Goal: Information Seeking & Learning: Learn about a topic

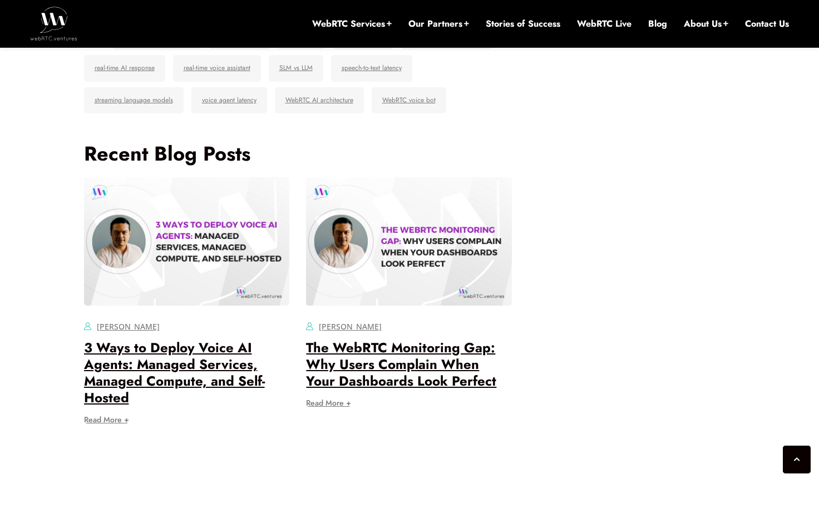
scroll to position [3992, 0]
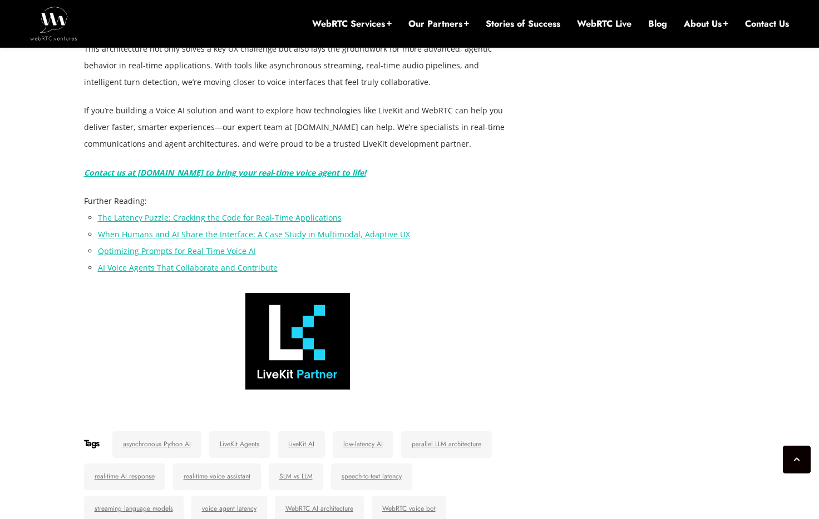
drag, startPoint x: 200, startPoint y: 163, endPoint x: 373, endPoint y: 177, distance: 173.0
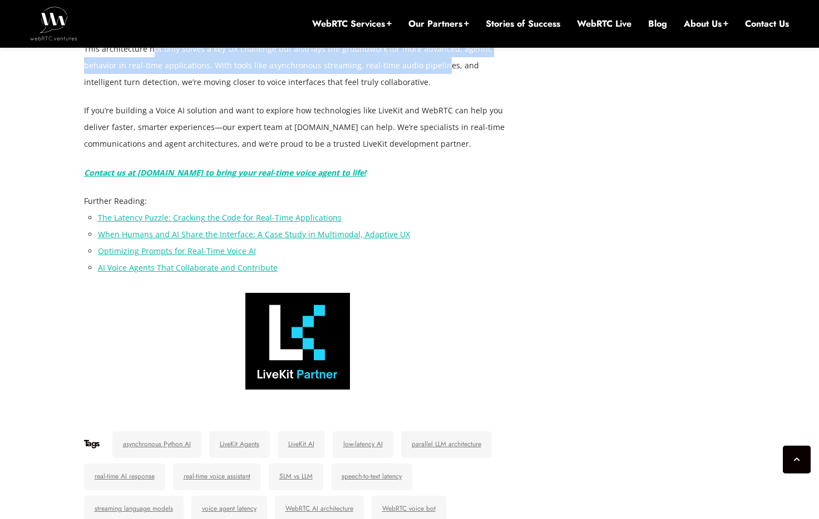
drag, startPoint x: 152, startPoint y: 209, endPoint x: 451, endPoint y: 224, distance: 299.0
click at [443, 91] on p "This architecture not only solves a key UX challenge but also lays the groundwo…" at bounding box center [298, 66] width 428 height 50
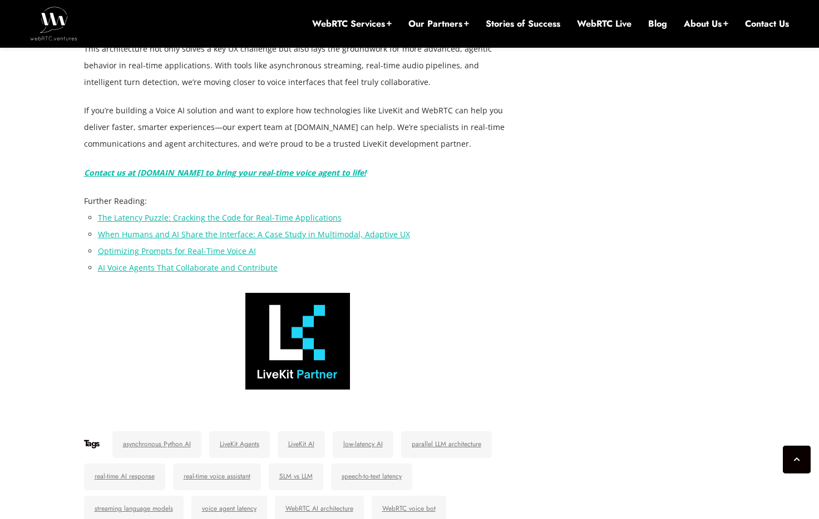
click at [452, 91] on p "This architecture not only solves a key UX challenge but also lays the groundwo…" at bounding box center [298, 66] width 428 height 50
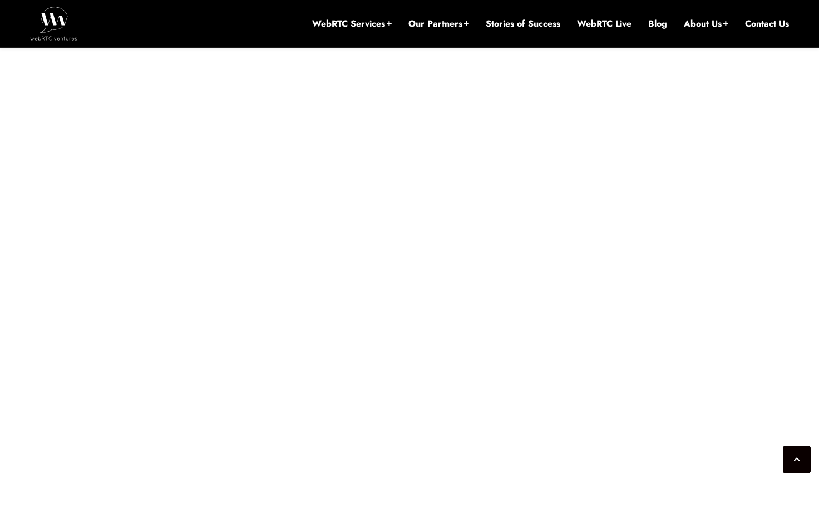
scroll to position [3084, 0]
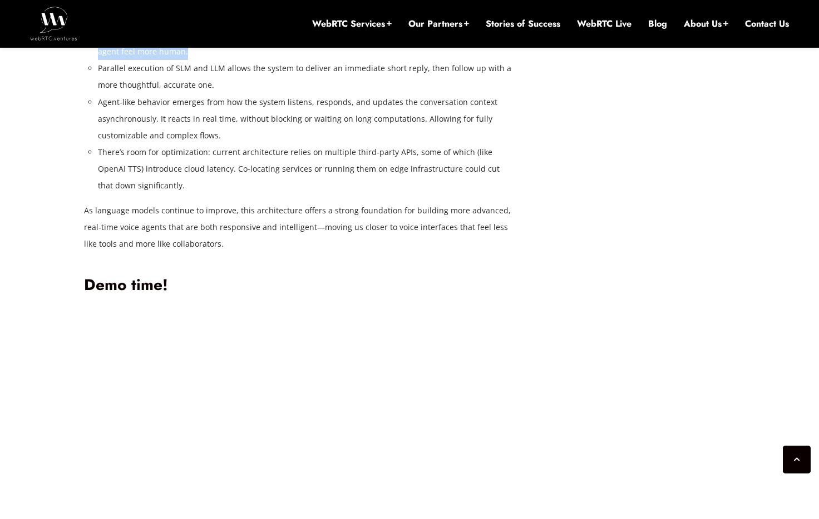
drag, startPoint x: 141, startPoint y: 202, endPoint x: 364, endPoint y: 206, distance: 223.1
click at [358, 60] on li "Fast response time is critical for natural conversations. Sub-second replies he…" at bounding box center [305, 43] width 414 height 33
click at [364, 60] on li "Fast response time is critical for natural conversations. Sub-second replies he…" at bounding box center [305, 43] width 414 height 33
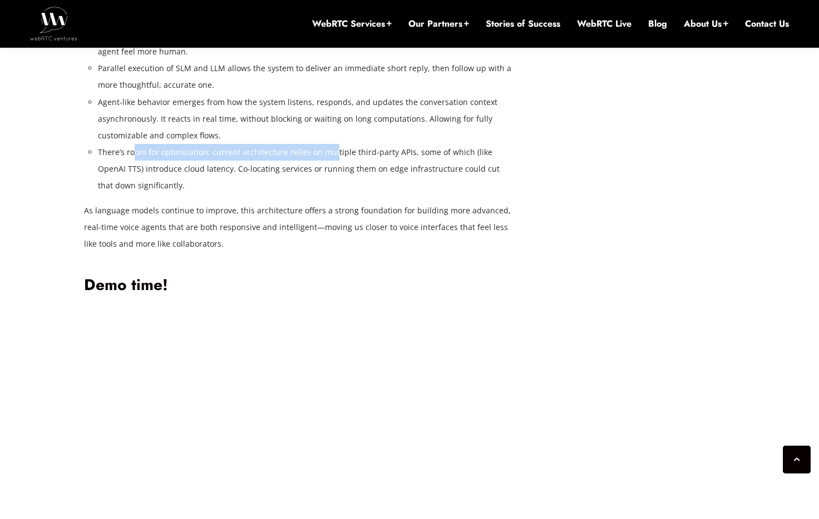
drag, startPoint x: 133, startPoint y: 318, endPoint x: 333, endPoint y: 318, distance: 199.7
click at [333, 194] on li "There’s room for optimization: current architecture relies on multiple third-pa…" at bounding box center [305, 169] width 414 height 50
click at [335, 194] on li "There’s room for optimization: current architecture relies on multiple third-pa…" at bounding box center [305, 169] width 414 height 50
drag, startPoint x: 261, startPoint y: 317, endPoint x: 397, endPoint y: 315, distance: 135.7
click at [397, 194] on li "There’s room for optimization: current architecture relies on multiple third-pa…" at bounding box center [305, 169] width 414 height 50
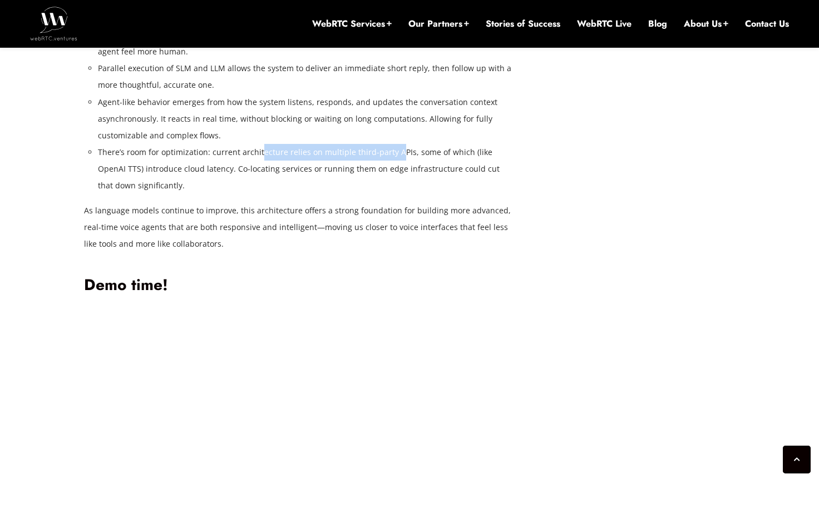
click at [397, 194] on li "There’s room for optimization: current architecture relies on multiple third-pa…" at bounding box center [305, 169] width 414 height 50
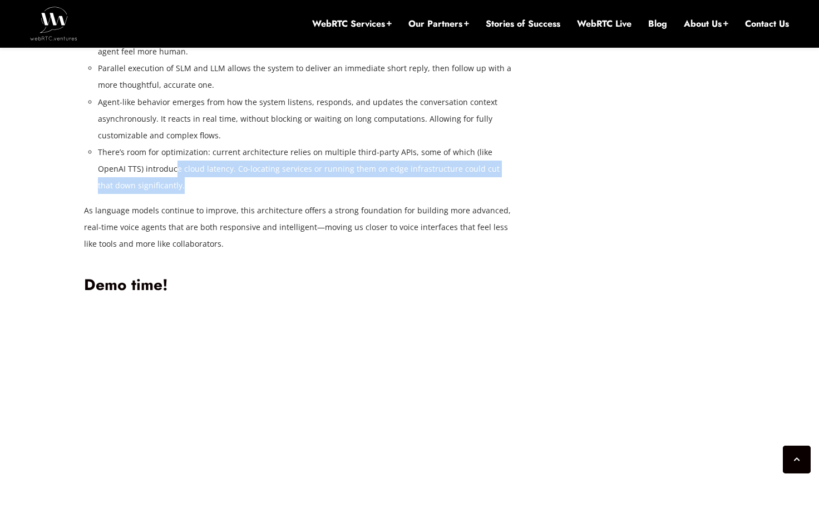
drag, startPoint x: 146, startPoint y: 335, endPoint x: 222, endPoint y: 340, distance: 77.0
click at [222, 194] on li "There’s room for optimization: current architecture relies on multiple third-pa…" at bounding box center [305, 169] width 414 height 50
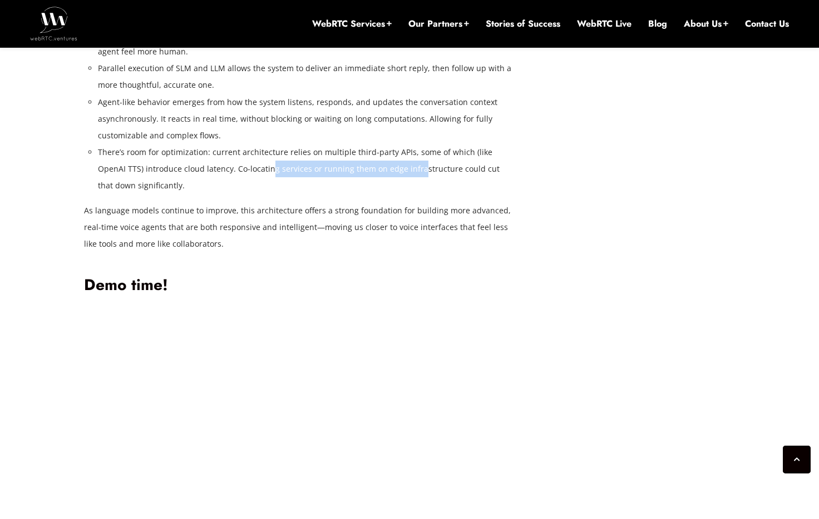
drag, startPoint x: 265, startPoint y: 338, endPoint x: 385, endPoint y: 337, distance: 120.1
click at [385, 194] on li "There’s room for optimization: current architecture relies on multiple third-pa…" at bounding box center [305, 169] width 414 height 50
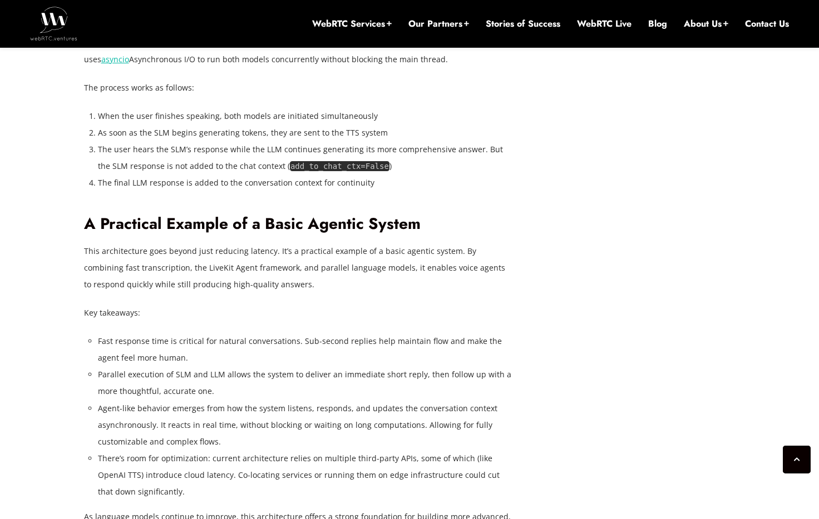
scroll to position [2770, 0]
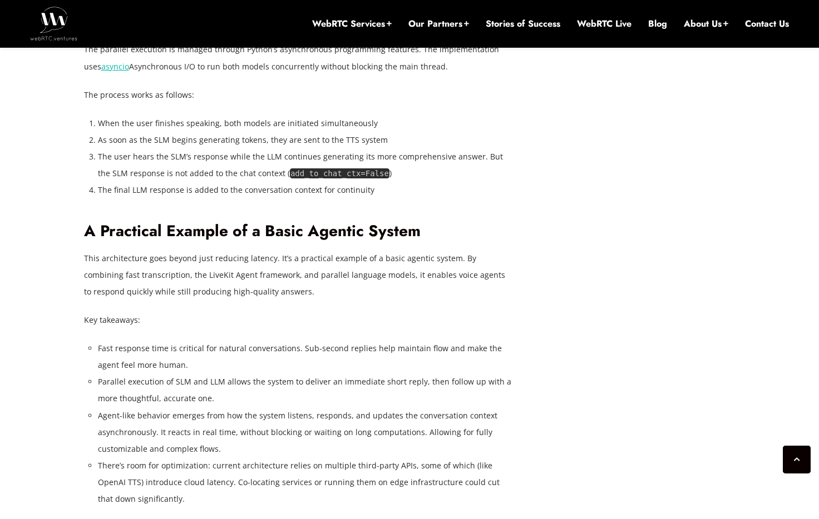
click at [359, 75] on p "The parallel execution is managed through Python’s asynchronous programming fea…" at bounding box center [298, 57] width 428 height 33
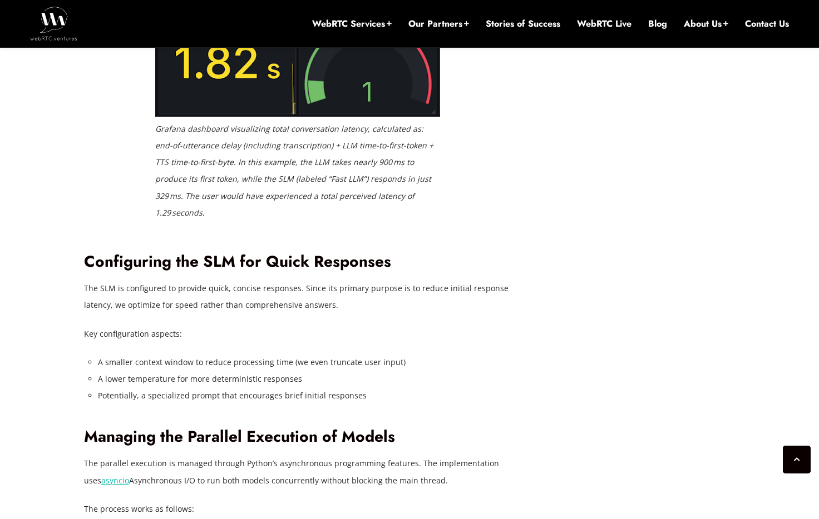
scroll to position [2551, 0]
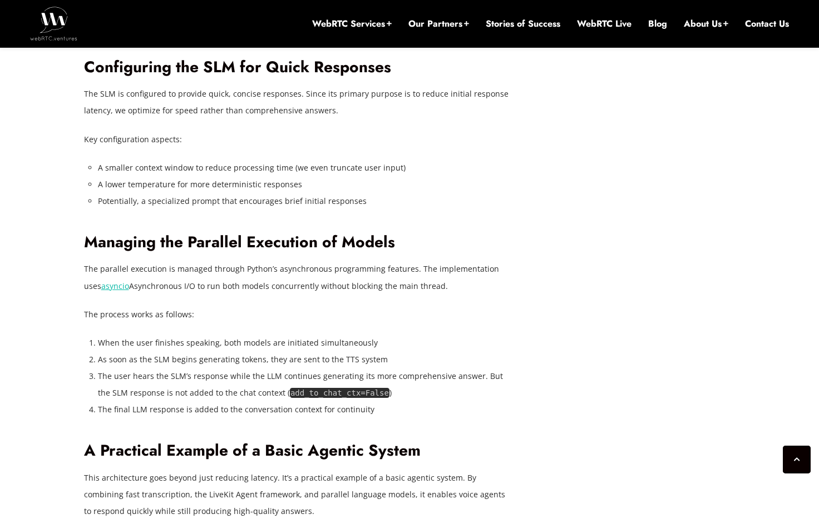
drag, startPoint x: 229, startPoint y: 123, endPoint x: 408, endPoint y: 187, distance: 190.9
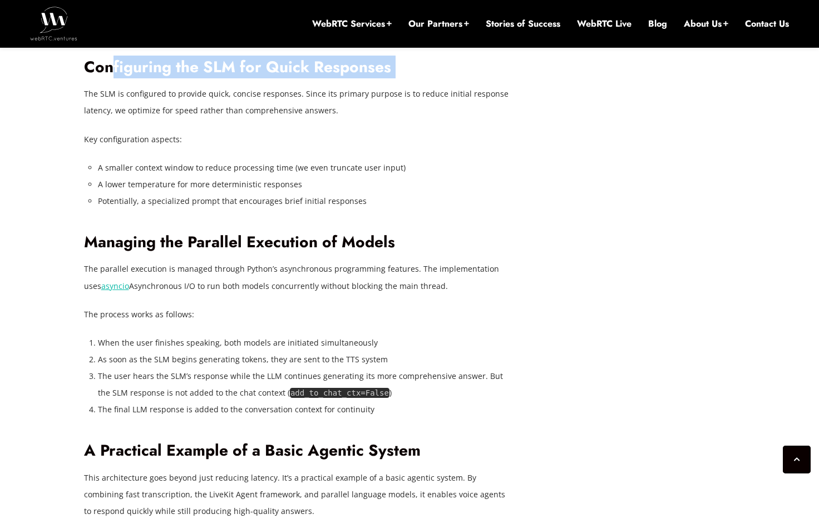
drag, startPoint x: 175, startPoint y: 242, endPoint x: 355, endPoint y: 247, distance: 179.7
click at [319, 247] on div "One of the biggest challenges in building real-time AI voice agents is the dela…" at bounding box center [298, 48] width 428 height 3599
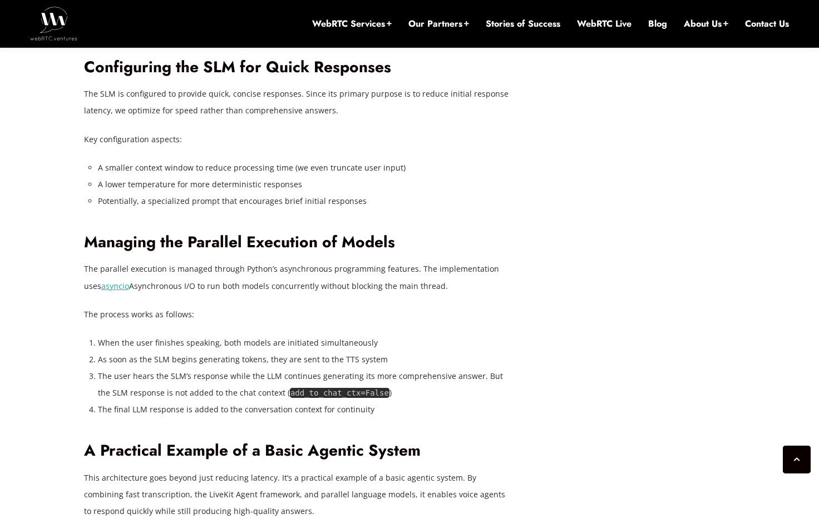
click at [359, 247] on div "One of the biggest challenges in building real-time AI voice agents is the dela…" at bounding box center [298, 48] width 428 height 3599
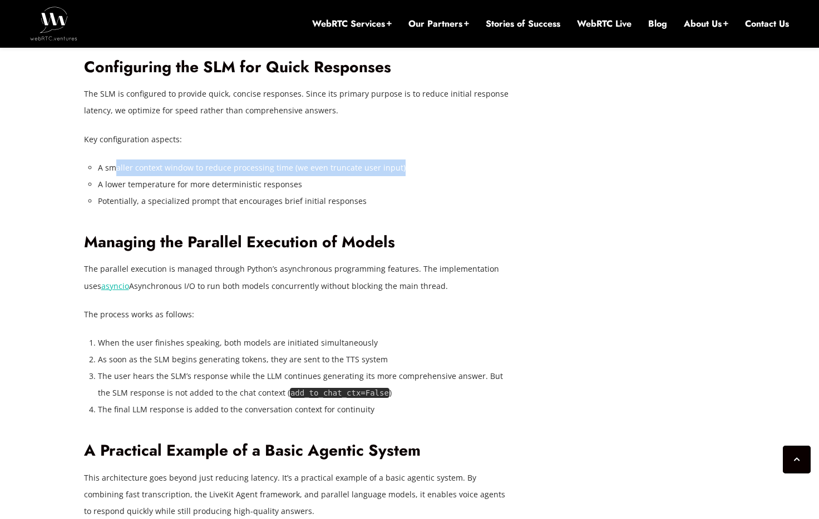
drag, startPoint x: 179, startPoint y: 336, endPoint x: 342, endPoint y: 341, distance: 162.5
click at [342, 176] on li "A smaller context window to reduce processing time (we even truncate user input)" at bounding box center [305, 168] width 414 height 17
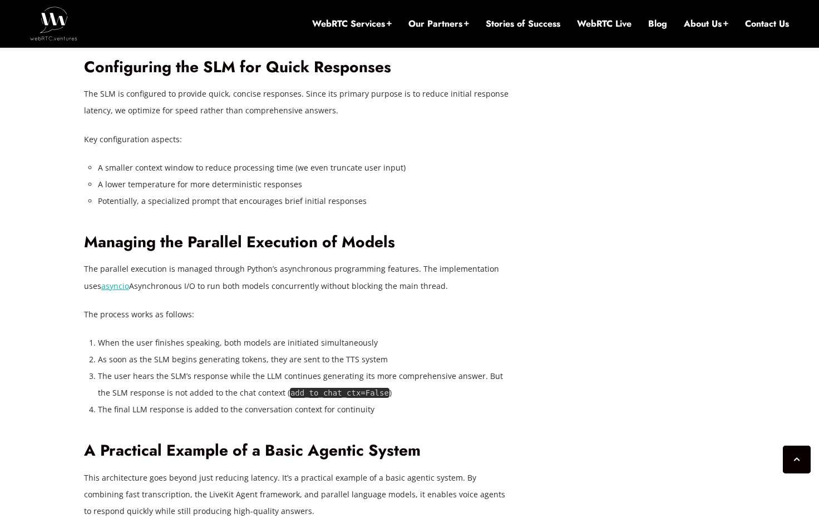
click at [344, 176] on li "A smaller context window to reduce processing time (we even truncate user input)" at bounding box center [305, 168] width 414 height 17
drag, startPoint x: 228, startPoint y: 334, endPoint x: 380, endPoint y: 334, distance: 151.8
click at [344, 176] on li "A smaller context window to reduce processing time (we even truncate user input)" at bounding box center [305, 168] width 414 height 17
click at [380, 176] on li "A smaller context window to reduce processing time (we even truncate user input)" at bounding box center [305, 168] width 414 height 17
drag, startPoint x: 180, startPoint y: 308, endPoint x: 202, endPoint y: 310, distance: 22.3
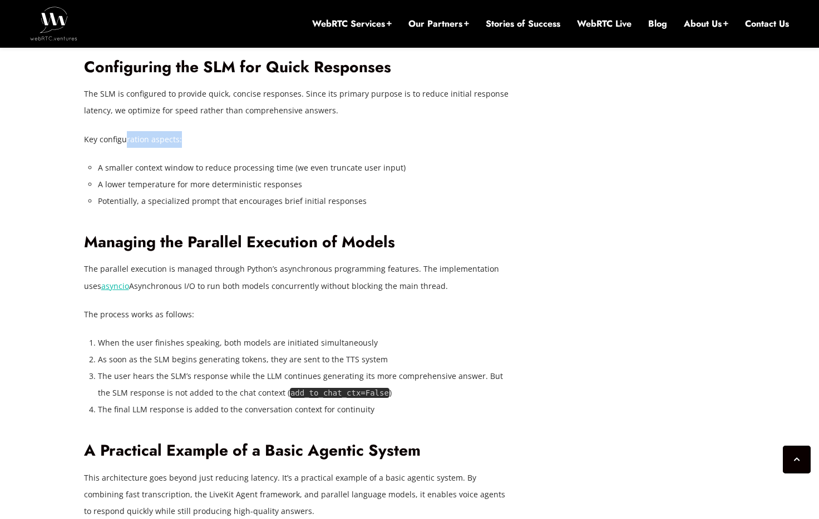
click at [202, 148] on p "Key configuration aspects:" at bounding box center [298, 139] width 428 height 17
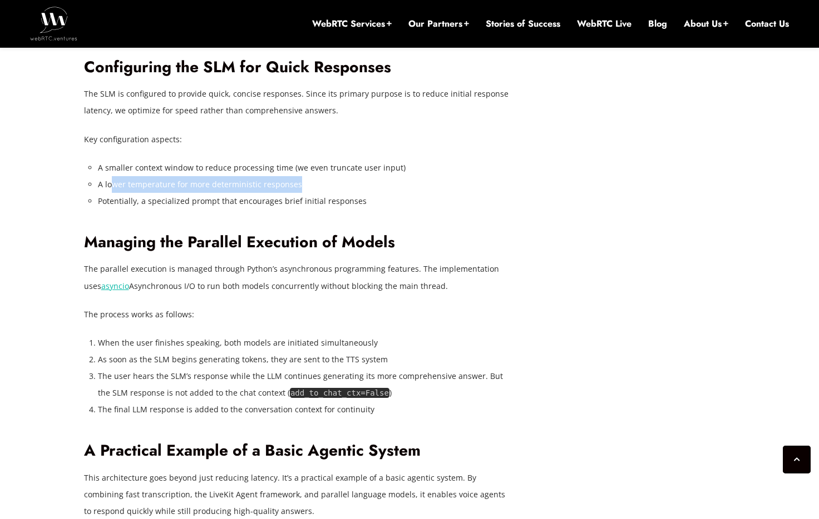
drag, startPoint x: 190, startPoint y: 352, endPoint x: 304, endPoint y: 353, distance: 114.6
click at [304, 193] on li "A lower temperature for more deterministic responses" at bounding box center [305, 184] width 414 height 17
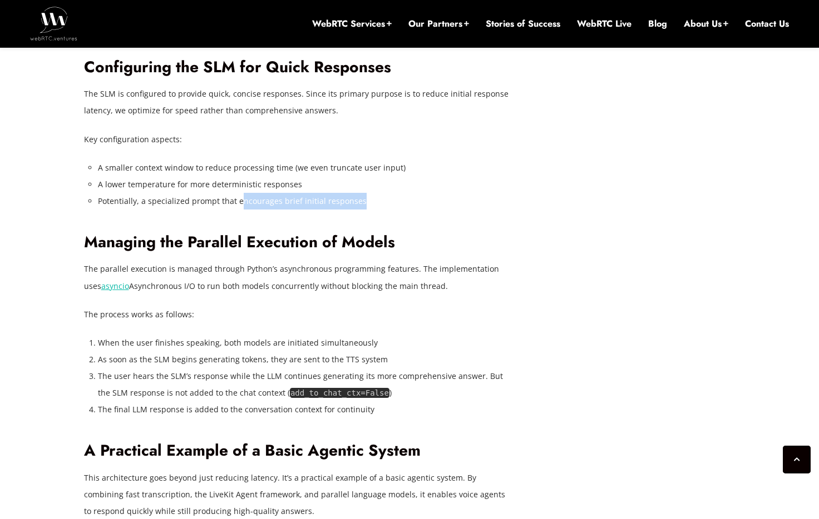
drag, startPoint x: 145, startPoint y: 371, endPoint x: 249, endPoint y: 372, distance: 104.0
click at [249, 210] on li "Potentially, a specialized prompt that encourages brief initial responses" at bounding box center [305, 201] width 414 height 17
click at [269, 210] on li "Potentially, a specialized prompt that encourages brief initial responses" at bounding box center [305, 201] width 414 height 17
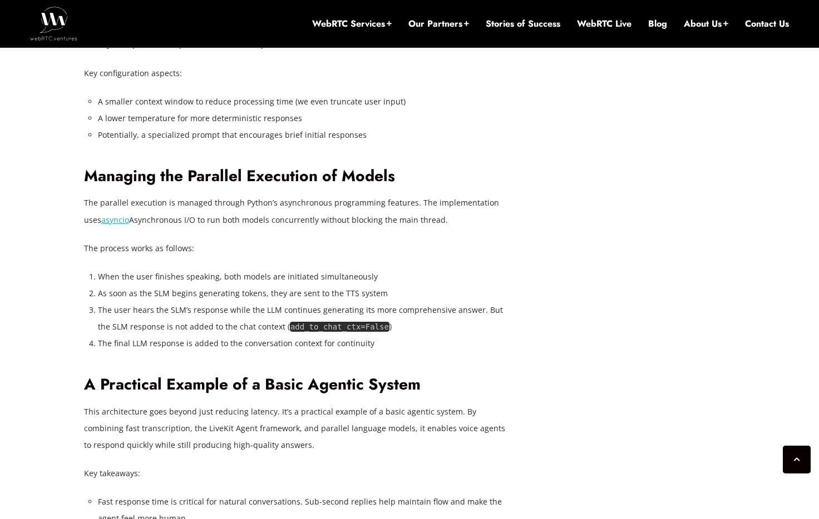
scroll to position [2674, 0]
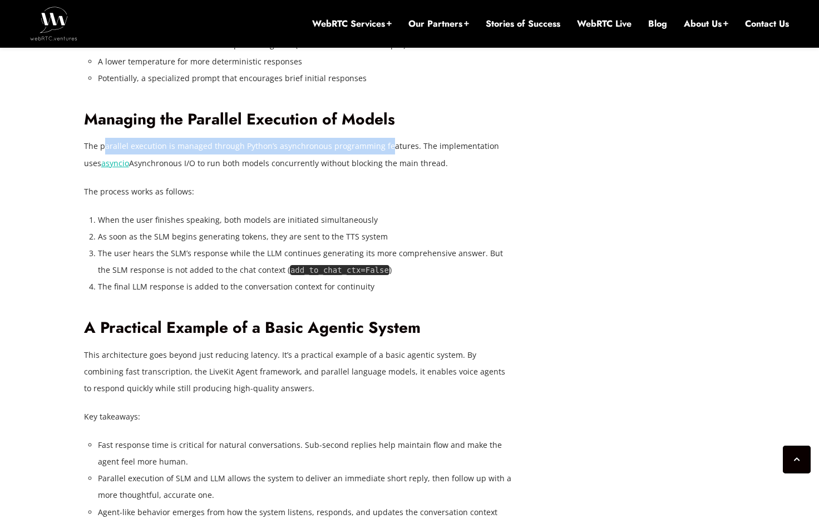
drag, startPoint x: 111, startPoint y: 314, endPoint x: 417, endPoint y: 312, distance: 305.9
click at [395, 171] on p "The parallel execution is managed through Python’s asynchronous programming fea…" at bounding box center [298, 154] width 428 height 33
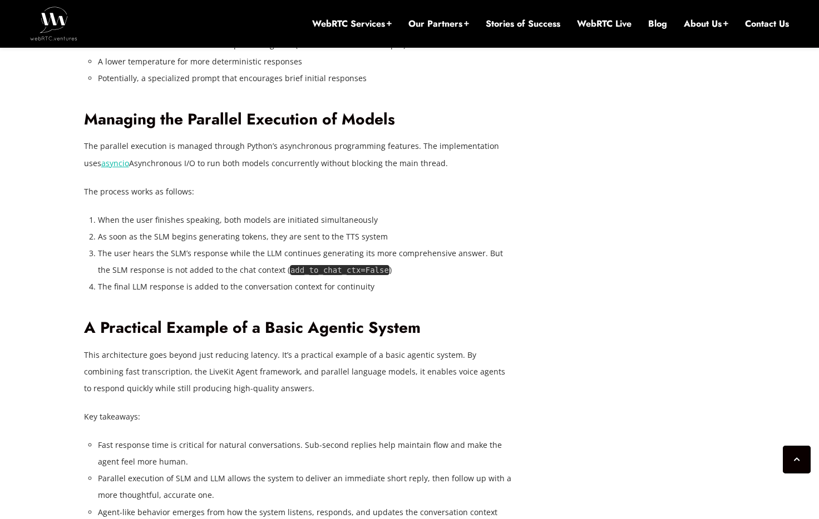
click at [417, 171] on p "The parallel execution is managed through Python’s asynchronous programming fea…" at bounding box center [298, 154] width 428 height 33
drag, startPoint x: 186, startPoint y: 326, endPoint x: 394, endPoint y: 330, distance: 208.1
click at [370, 171] on p "The parallel execution is managed through Python’s asynchronous programming fea…" at bounding box center [298, 154] width 428 height 33
click at [394, 171] on p "The parallel execution is managed through Python’s asynchronous programming fea…" at bounding box center [298, 154] width 428 height 33
drag, startPoint x: 207, startPoint y: 356, endPoint x: 225, endPoint y: 355, distance: 17.8
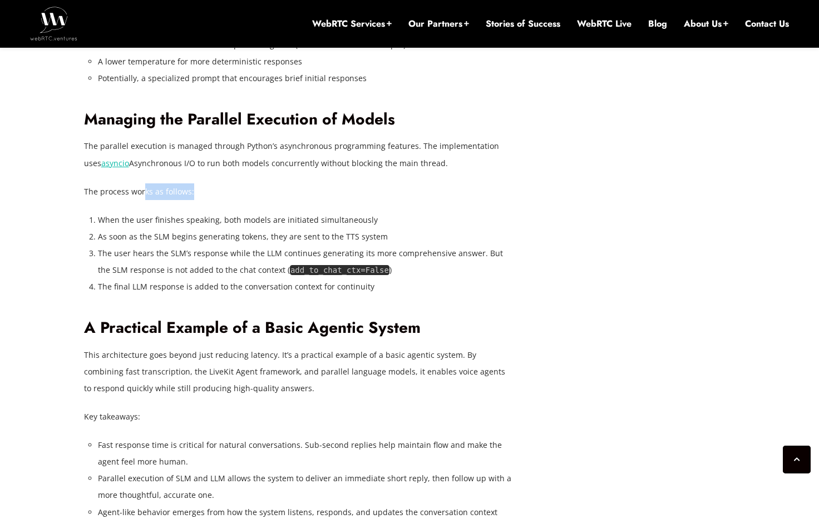
click at [221, 200] on p "The process works as follows:" at bounding box center [298, 192] width 428 height 17
click at [225, 200] on p "The process works as follows:" at bounding box center [298, 192] width 428 height 17
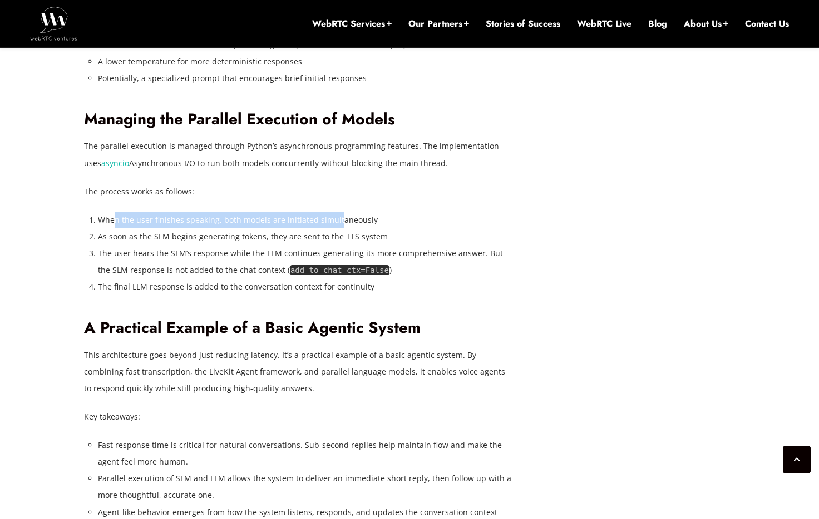
drag, startPoint x: 112, startPoint y: 386, endPoint x: 339, endPoint y: 383, distance: 226.4
click at [339, 229] on li "When the user finishes speaking, both models are initiated simultaneously" at bounding box center [305, 220] width 414 height 17
click at [347, 229] on li "When the user finishes speaking, both models are initiated simultaneously" at bounding box center [305, 220] width 414 height 17
drag, startPoint x: 263, startPoint y: 384, endPoint x: 332, endPoint y: 384, distance: 69.0
click at [332, 229] on li "When the user finishes speaking, both models are initiated simultaneously" at bounding box center [305, 220] width 414 height 17
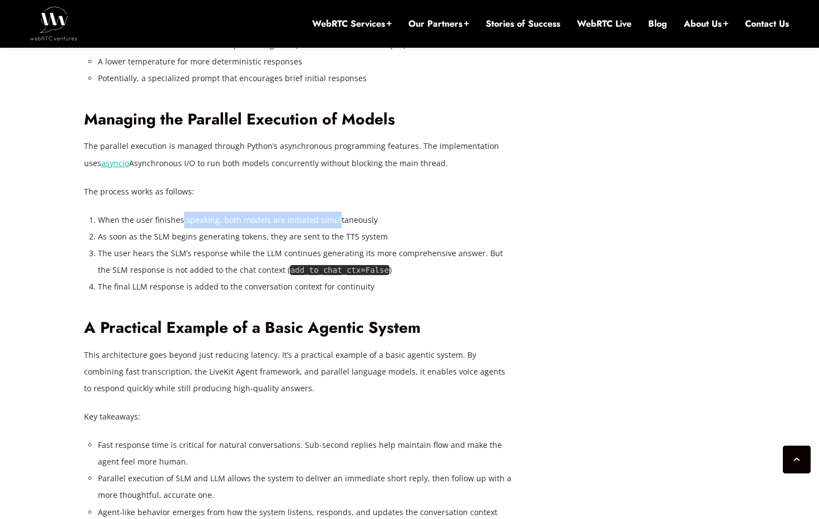
click at [332, 229] on li "When the user finishes speaking, both models are initiated simultaneously" at bounding box center [305, 220] width 414 height 17
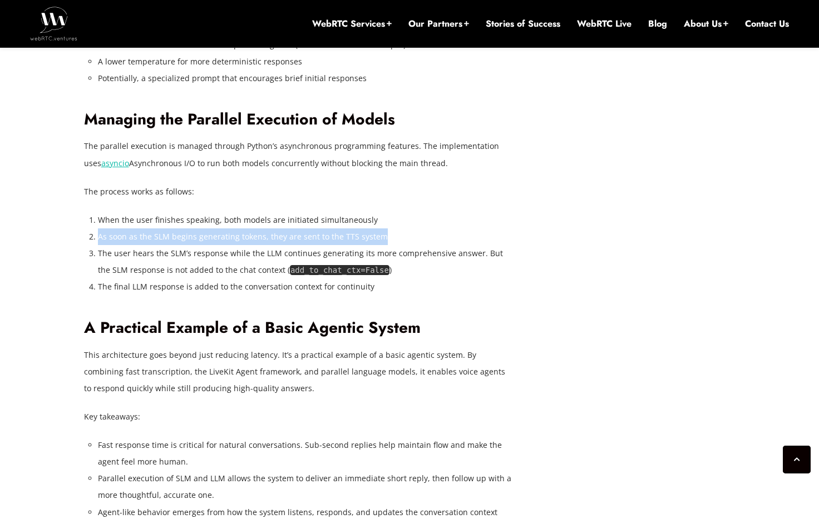
drag, startPoint x: 102, startPoint y: 405, endPoint x: 397, endPoint y: 397, distance: 295.5
click at [398, 245] on li "As soon as the SLM begins generating tokens, they are sent to the TTS system" at bounding box center [305, 237] width 414 height 17
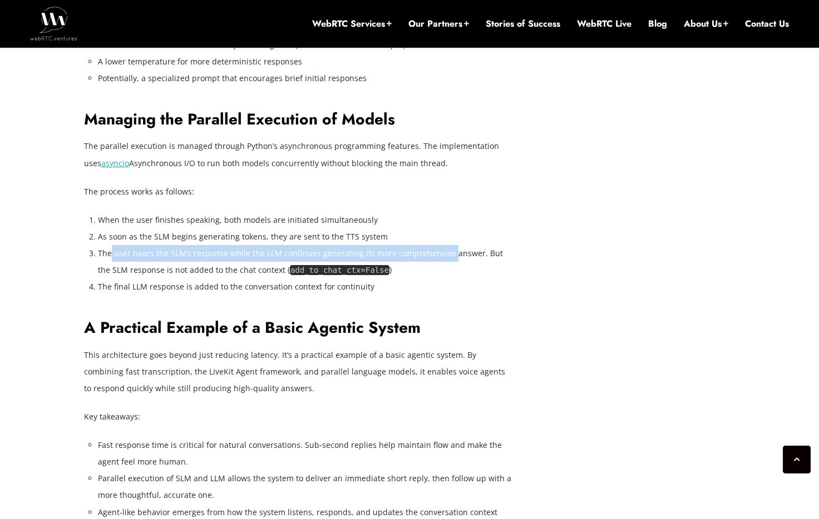
drag, startPoint x: 115, startPoint y: 420, endPoint x: 457, endPoint y: 412, distance: 342.2
click at [448, 279] on li "The user hears the SLM’s response while the LLM continues generating its more c…" at bounding box center [305, 261] width 414 height 33
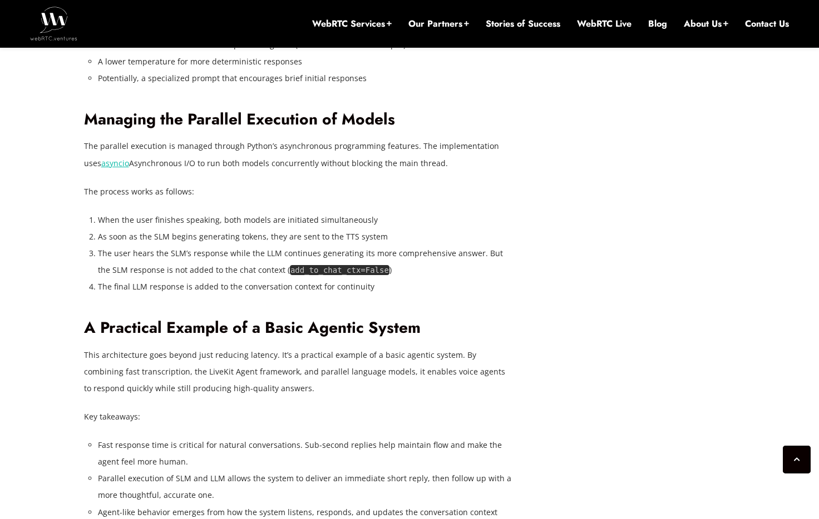
click at [457, 279] on li "The user hears the SLM’s response while the LLM continues generating its more c…" at bounding box center [305, 261] width 414 height 33
drag, startPoint x: 114, startPoint y: 437, endPoint x: 258, endPoint y: 434, distance: 144.1
click at [244, 279] on li "The user hears the SLM’s response while the LLM continues generating its more c…" at bounding box center [305, 261] width 414 height 33
drag, startPoint x: 115, startPoint y: 455, endPoint x: 323, endPoint y: 447, distance: 208.2
click at [323, 295] on li "The final LLM response is added to the conversation context for continuity" at bounding box center [305, 287] width 414 height 17
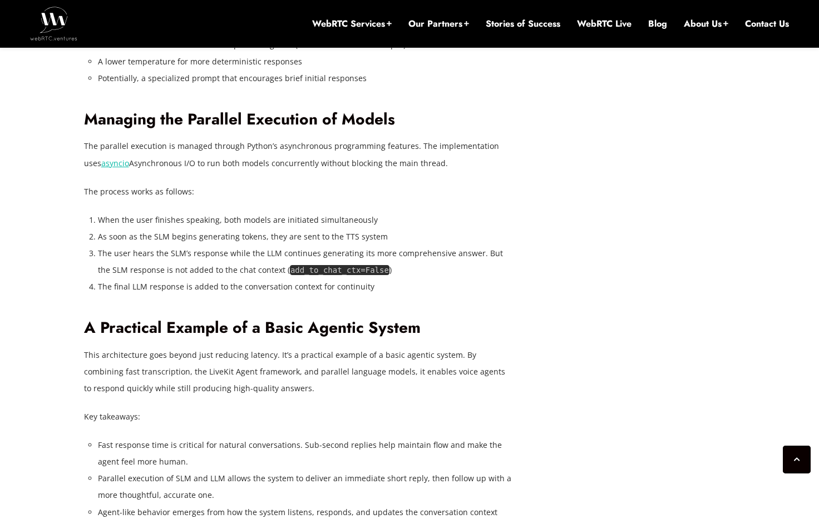
click at [323, 295] on li "The final LLM response is added to the conversation context for continuity" at bounding box center [305, 287] width 414 height 17
drag, startPoint x: 128, startPoint y: 457, endPoint x: 290, endPoint y: 457, distance: 162.4
click at [285, 295] on li "The final LLM response is added to the conversation context for continuity" at bounding box center [305, 287] width 414 height 17
click at [291, 295] on li "The final LLM response is added to the conversation context for continuity" at bounding box center [305, 287] width 414 height 17
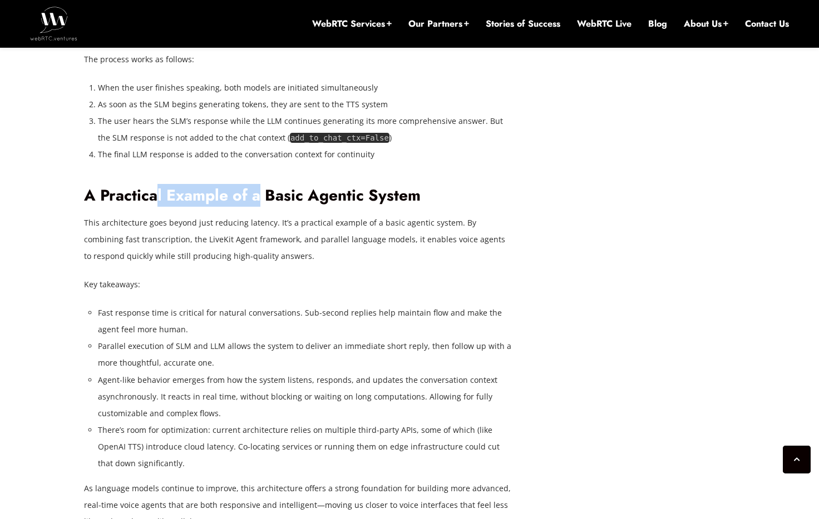
drag, startPoint x: 164, startPoint y: 372, endPoint x: 260, endPoint y: 372, distance: 95.7
click at [260, 206] on h2 "A Practical Example of a Basic Agentic System" at bounding box center [298, 195] width 428 height 19
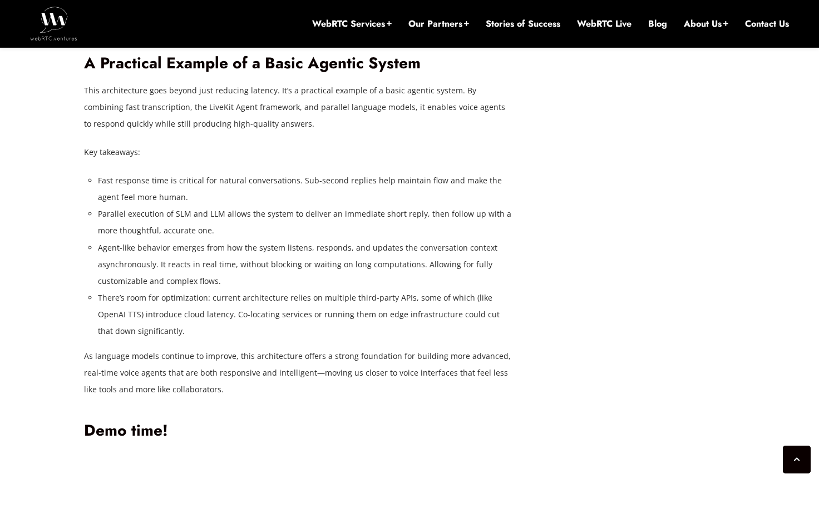
scroll to position [2995, 0]
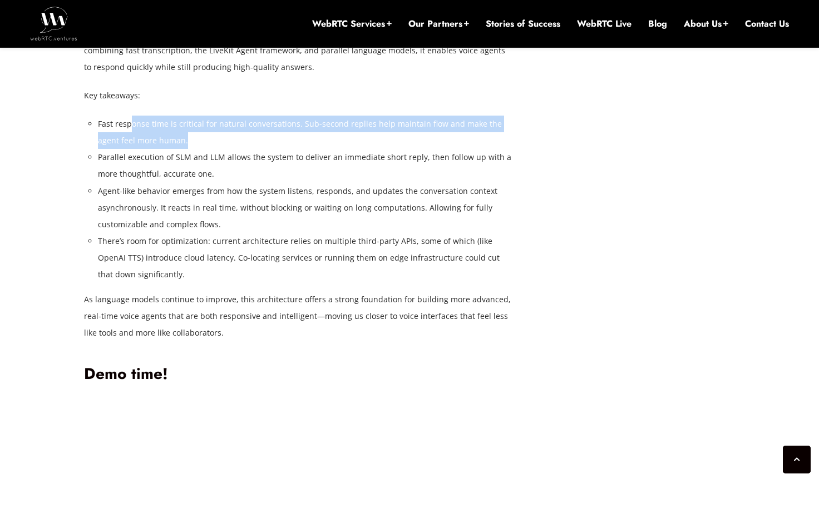
drag, startPoint x: 182, startPoint y: 288, endPoint x: 453, endPoint y: 304, distance: 271.9
click at [450, 149] on li "Fast response time is critical for natural conversations. Sub-second replies he…" at bounding box center [305, 132] width 414 height 33
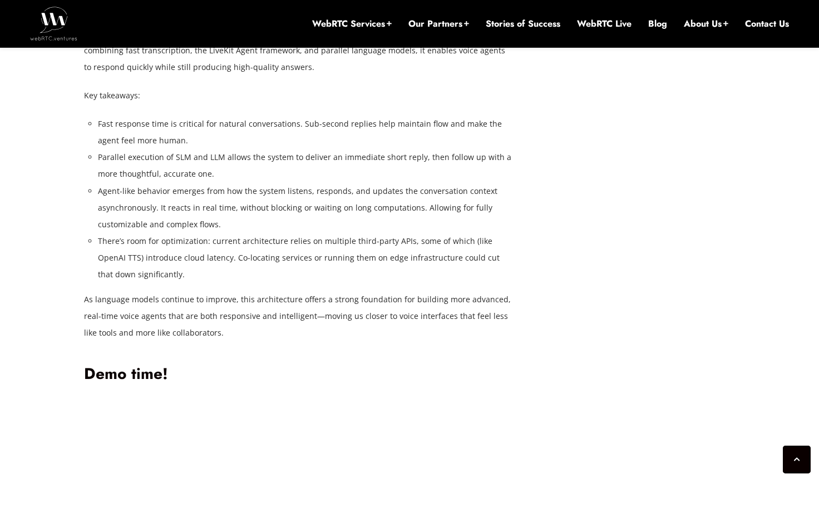
drag, startPoint x: 453, startPoint y: 304, endPoint x: 379, endPoint y: 323, distance: 76.4
click at [453, 149] on li "Fast response time is critical for natural conversations. Sub-second replies he…" at bounding box center [305, 132] width 414 height 33
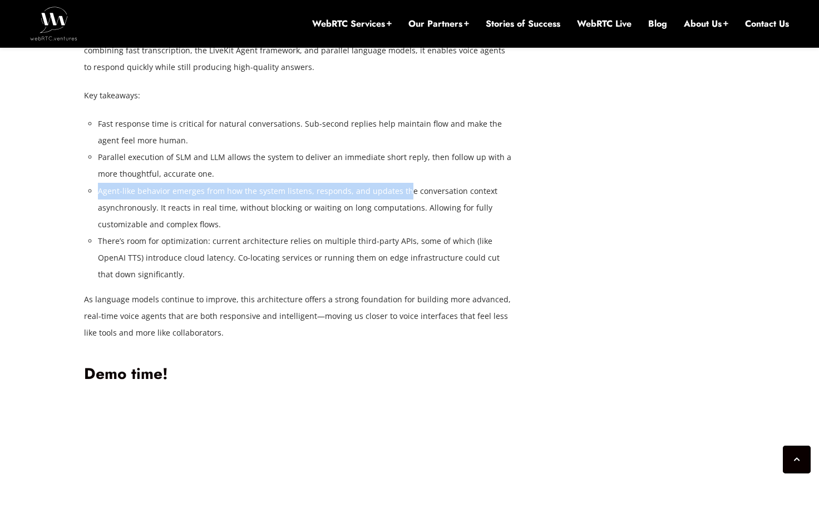
drag, startPoint x: 297, startPoint y: 331, endPoint x: 419, endPoint y: 349, distance: 123.6
click at [407, 283] on ul "Fast response time is critical for natural conversations. Sub-second replies he…" at bounding box center [305, 199] width 414 height 167
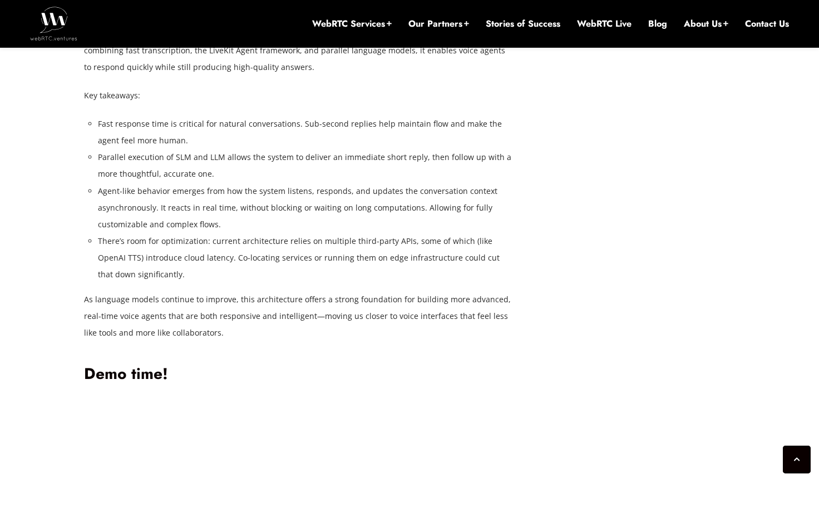
click at [419, 233] on li "Agent-like behavior emerges from how the system listens, responds, and updates …" at bounding box center [305, 208] width 414 height 50
drag, startPoint x: 164, startPoint y: 390, endPoint x: 234, endPoint y: 392, distance: 70.7
click at [212, 233] on li "Agent-like behavior emerges from how the system listens, responds, and updates …" at bounding box center [305, 208] width 414 height 50
click at [235, 233] on li "Agent-like behavior emerges from how the system listens, responds, and updates …" at bounding box center [305, 208] width 414 height 50
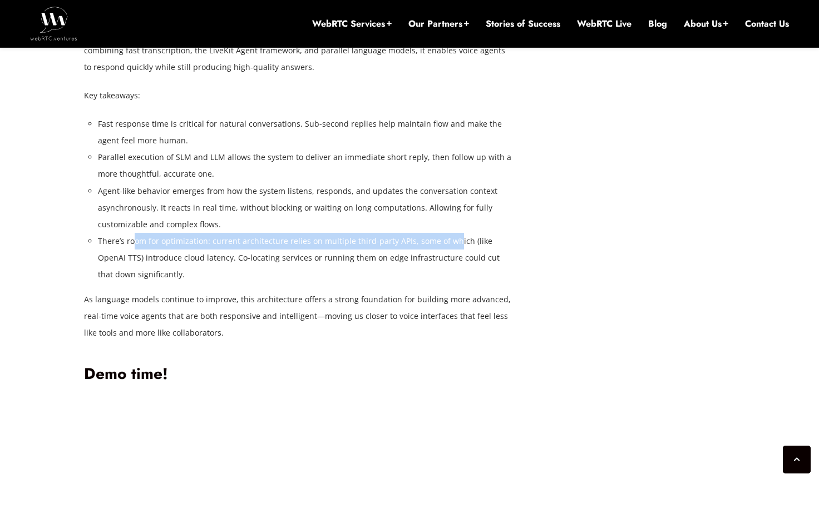
drag, startPoint x: 200, startPoint y: 407, endPoint x: 467, endPoint y: 405, distance: 267.5
click at [451, 283] on li "There’s room for optimization: current architecture relies on multiple third-pa…" at bounding box center [305, 258] width 414 height 50
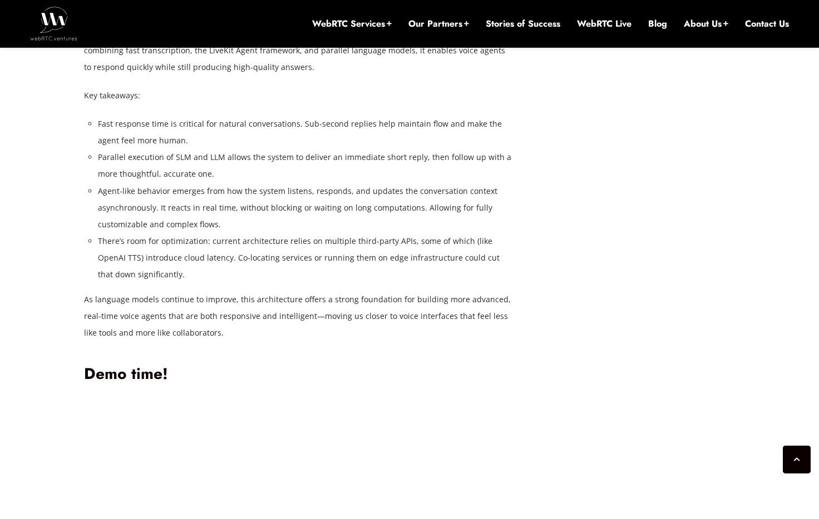
click at [467, 283] on li "There’s room for optimization: current architecture relies on multiple third-pa…" at bounding box center [305, 258] width 414 height 50
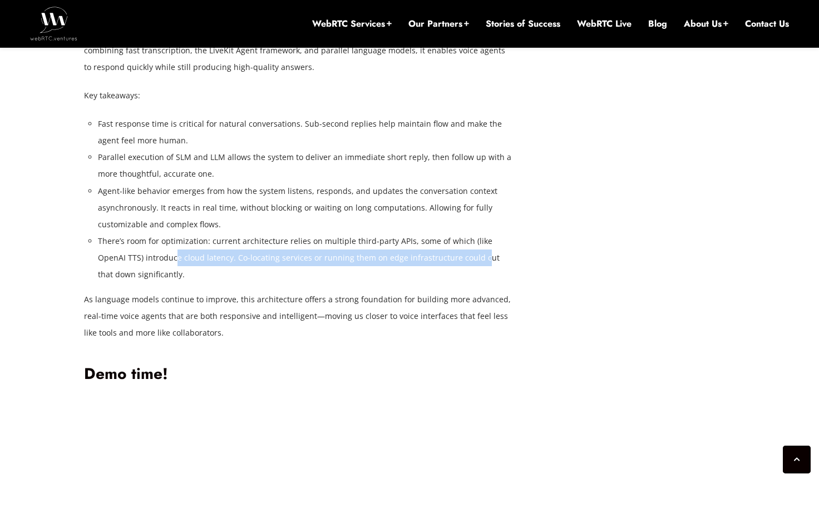
drag, startPoint x: 164, startPoint y: 422, endPoint x: 456, endPoint y: 424, distance: 291.4
click at [454, 283] on li "There’s room for optimization: current architecture relies on multiple third-pa…" at bounding box center [305, 258] width 414 height 50
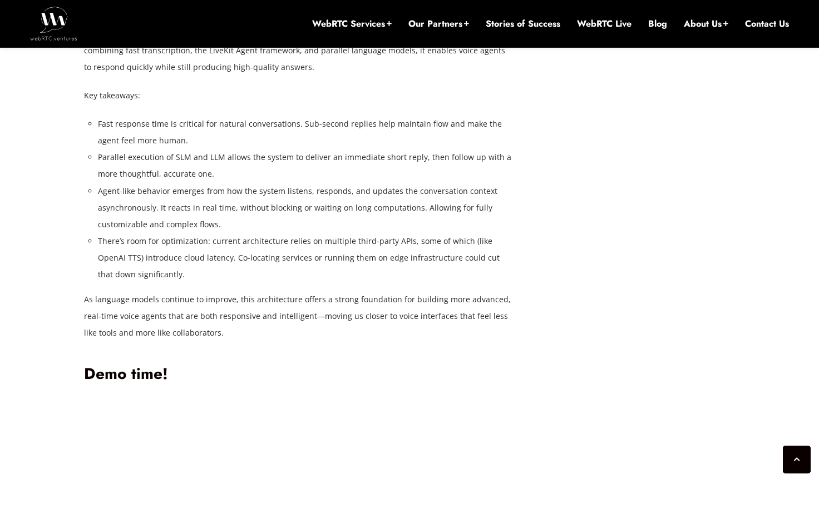
click at [456, 283] on li "There’s room for optimization: current architecture relies on multiple third-pa…" at bounding box center [305, 258] width 414 height 50
drag, startPoint x: 147, startPoint y: 466, endPoint x: 359, endPoint y: 465, distance: 211.9
click at [341, 342] on p "As language models continue to improve, this architecture offers a strong found…" at bounding box center [298, 316] width 428 height 50
click at [360, 342] on p "As language models continue to improve, this architecture offers a strong found…" at bounding box center [298, 316] width 428 height 50
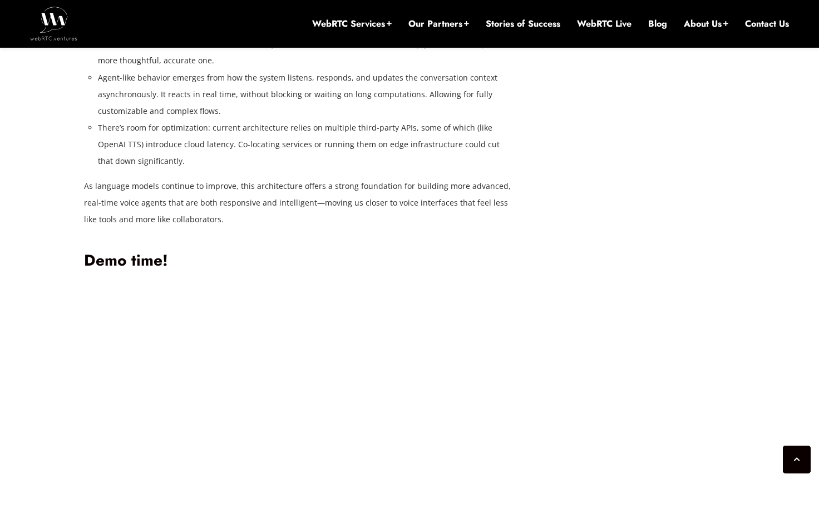
scroll to position [3166, 0]
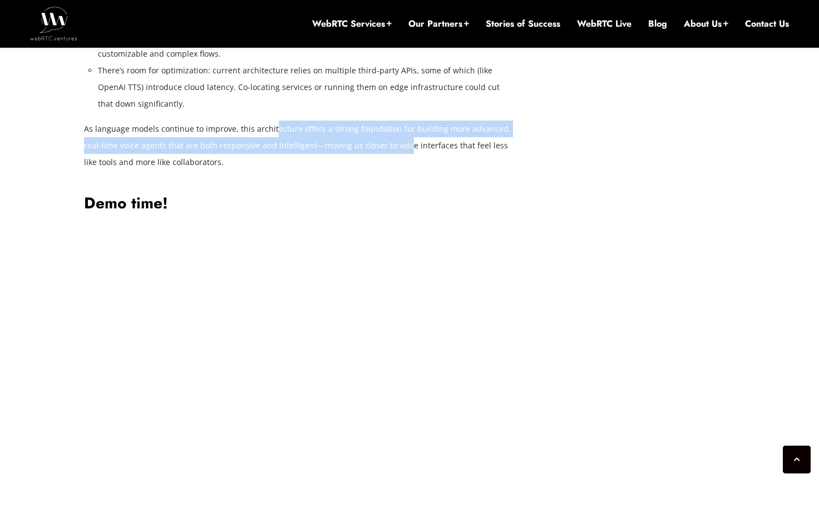
drag, startPoint x: 293, startPoint y: 296, endPoint x: 413, endPoint y: 305, distance: 120.5
click at [402, 171] on p "As language models continue to improve, this architecture offers a strong found…" at bounding box center [298, 146] width 428 height 50
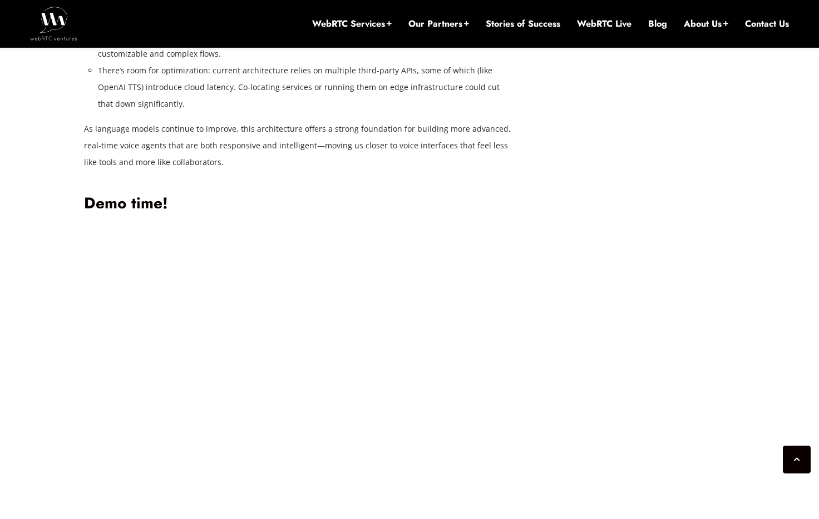
click at [413, 171] on p "As language models continue to improve, this architecture offers a strong found…" at bounding box center [298, 146] width 428 height 50
click at [229, 171] on p "As language models continue to improve, this architecture offers a strong found…" at bounding box center [298, 146] width 428 height 50
click at [237, 171] on p "As language models continue to improve, this architecture offers a strong found…" at bounding box center [298, 146] width 428 height 50
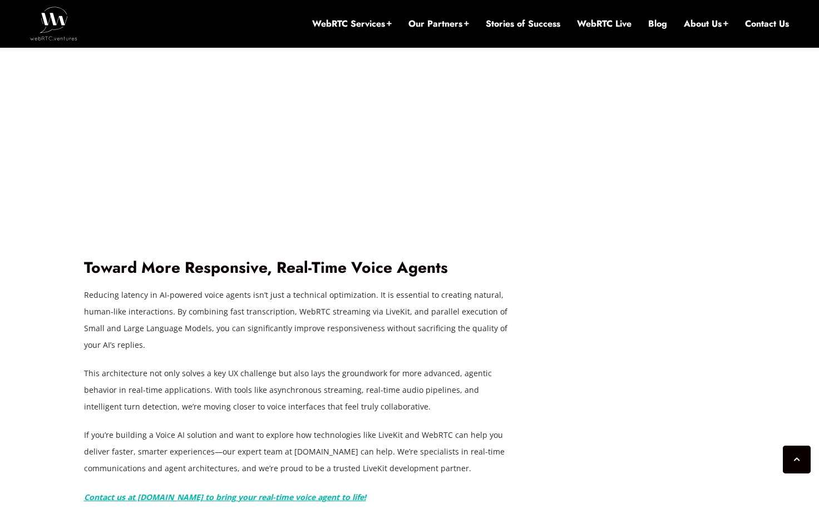
scroll to position [3740, 0]
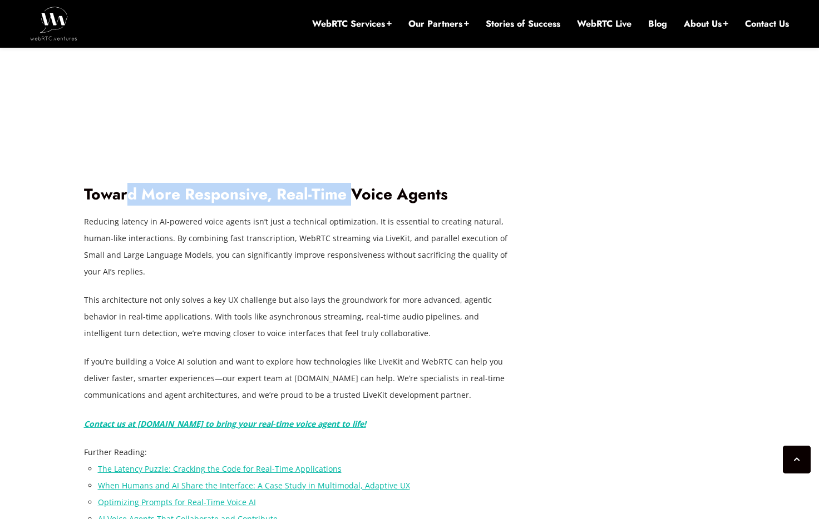
drag, startPoint x: 198, startPoint y: 362, endPoint x: 348, endPoint y: 365, distance: 150.2
click at [348, 205] on h2 "Toward More Responsive, Real-Time Voice Agents" at bounding box center [298, 194] width 428 height 19
click at [351, 205] on h2 "Toward More Responsive, Real-Time Voice Agents" at bounding box center [298, 194] width 428 height 19
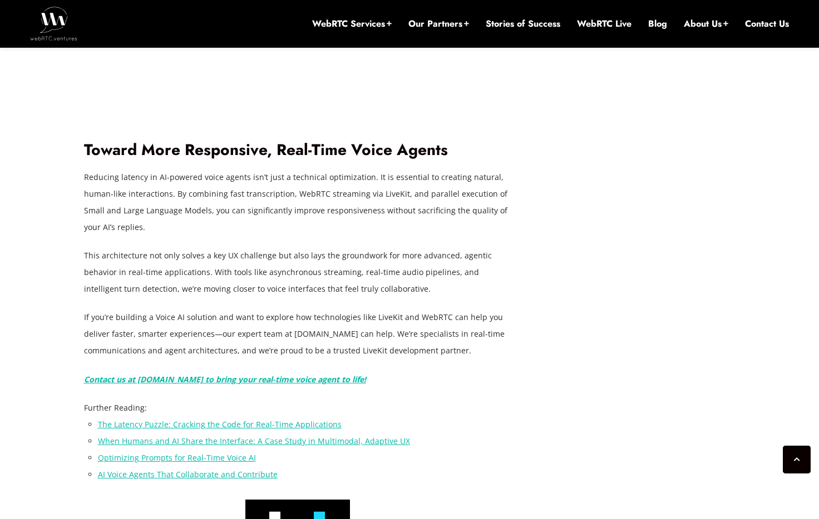
scroll to position [3899, 0]
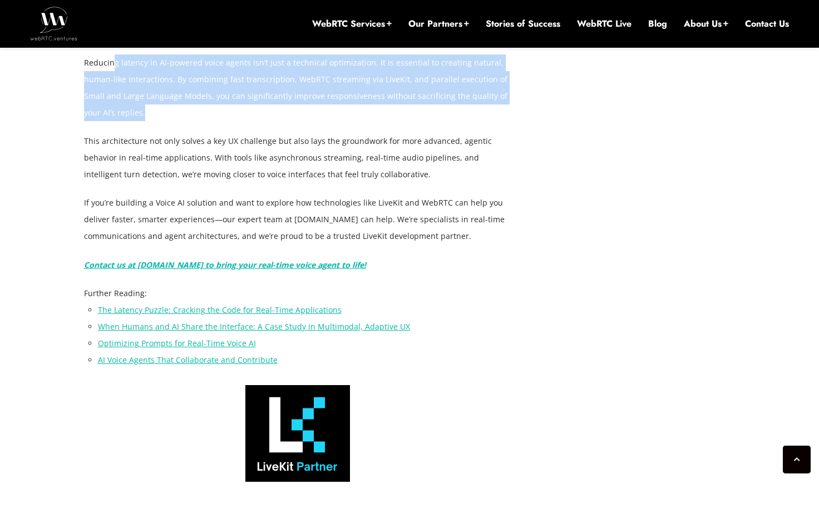
drag, startPoint x: 137, startPoint y: 235, endPoint x: 235, endPoint y: 300, distance: 117.4
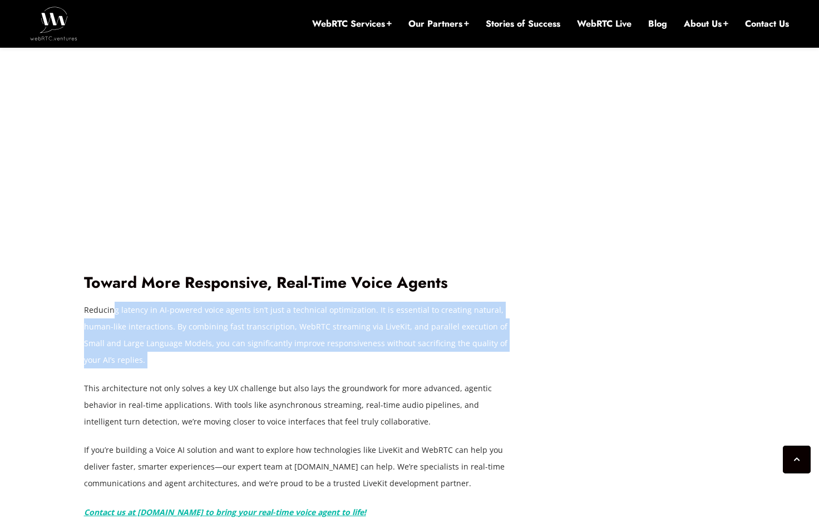
scroll to position [3837, 0]
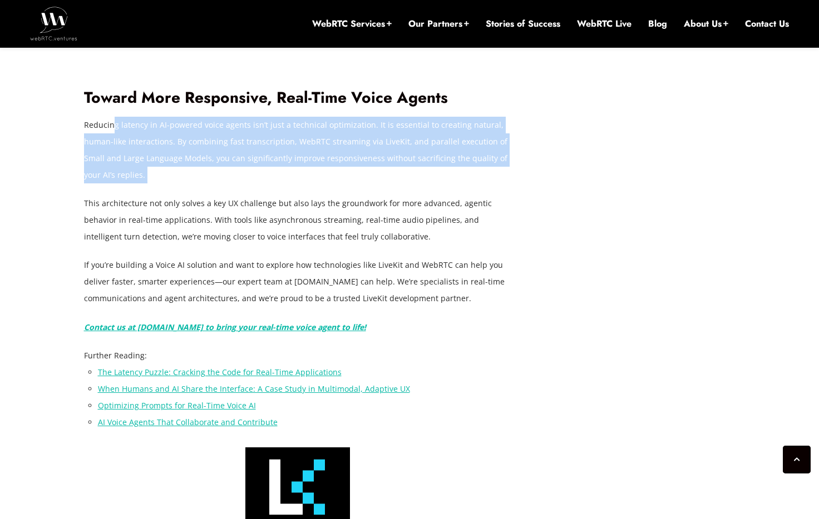
click at [155, 184] on p "Reducing latency in AI-powered voice agents isn’t just a technical optimization…" at bounding box center [298, 150] width 428 height 67
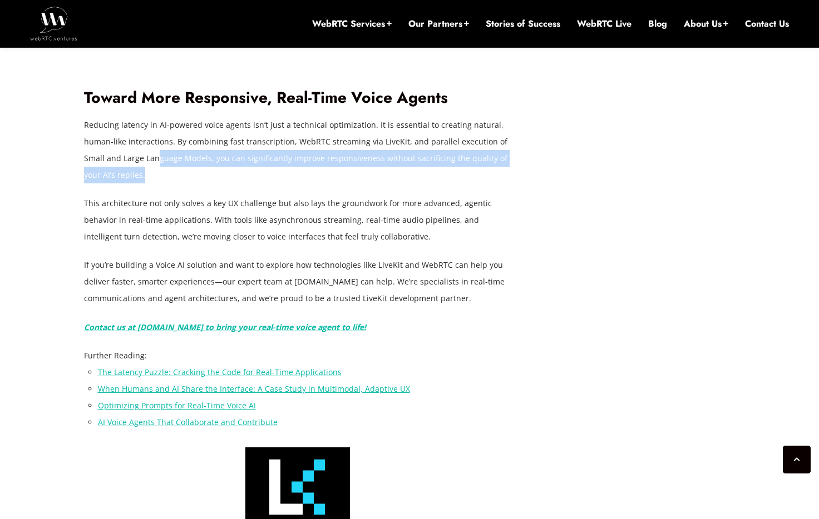
click at [158, 184] on p "Reducing latency in AI-powered voice agents isn’t just a technical optimization…" at bounding box center [298, 150] width 428 height 67
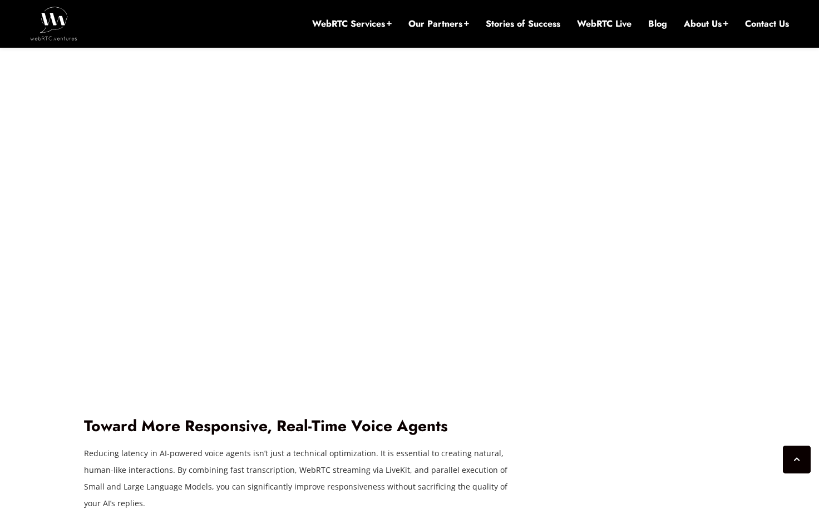
scroll to position [3237, 0]
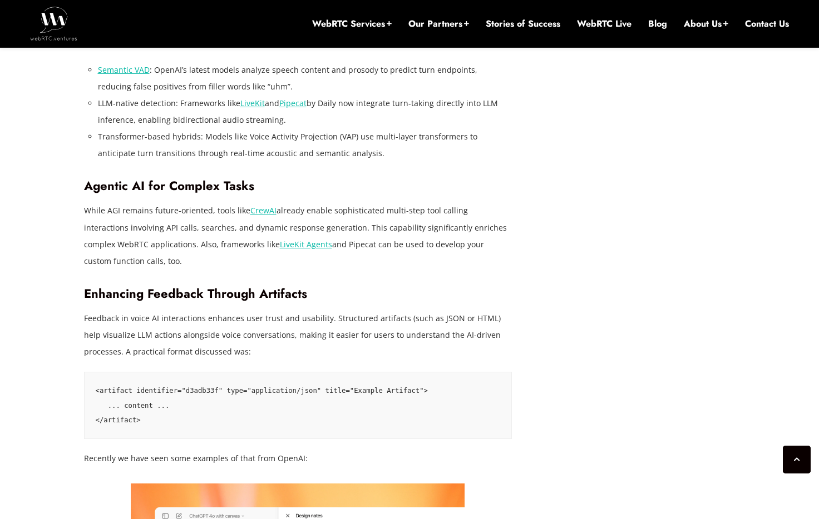
scroll to position [2295, 0]
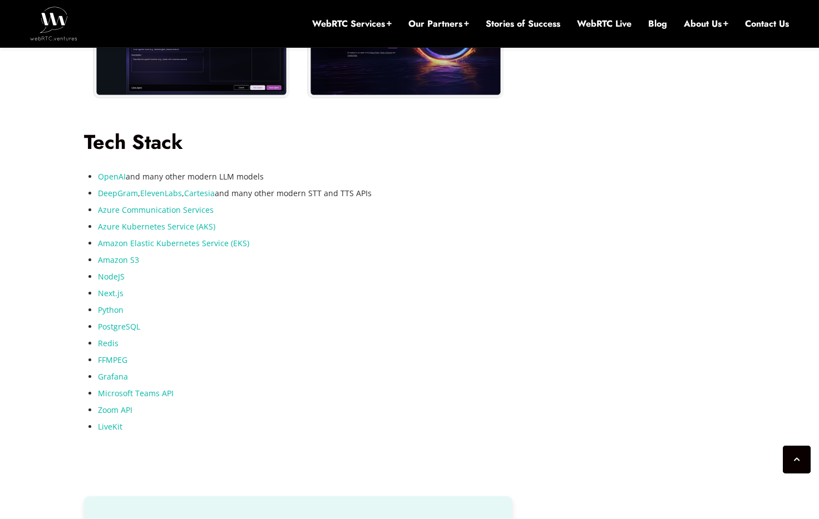
scroll to position [2446, 0]
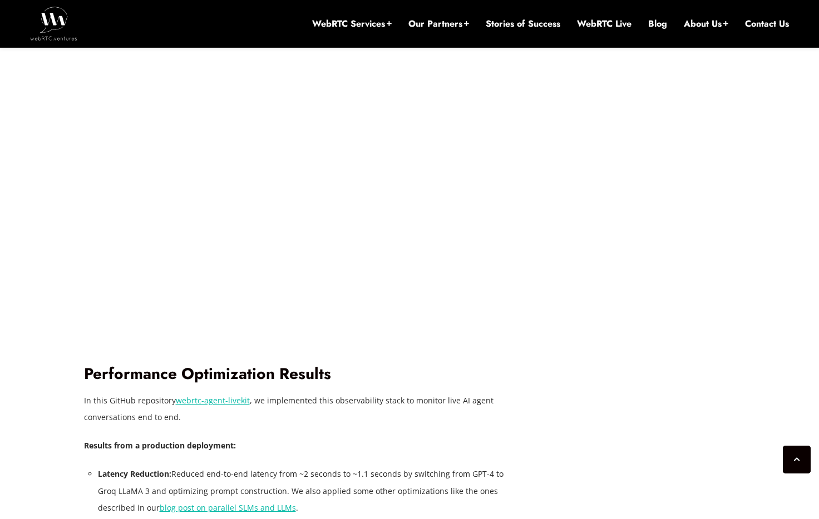
scroll to position [2978, 0]
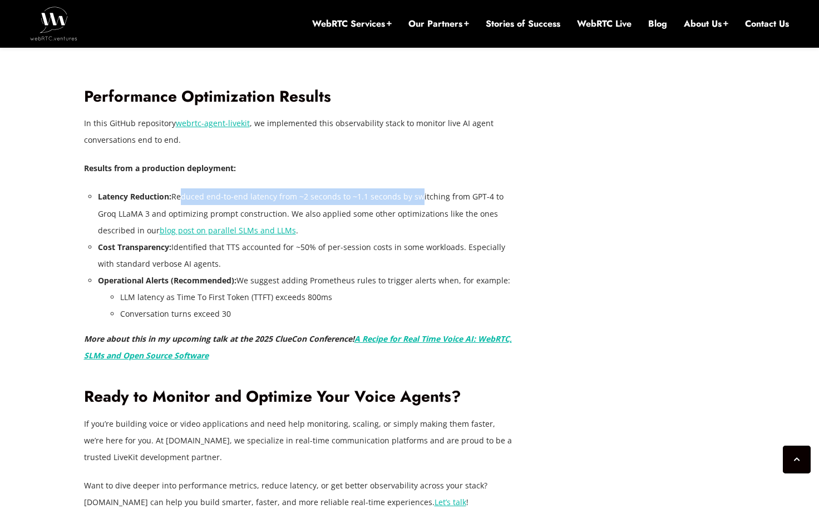
drag, startPoint x: 180, startPoint y: 189, endPoint x: 419, endPoint y: 189, distance: 239.2
click at [419, 189] on li "Latency Reduction: Reduced end-to-end latency from ~2 seconds to ~1.1 seconds b…" at bounding box center [305, 214] width 414 height 50
click at [421, 189] on li "Latency Reduction: Reduced end-to-end latency from ~2 seconds to ~1.1 seconds b…" at bounding box center [305, 214] width 414 height 50
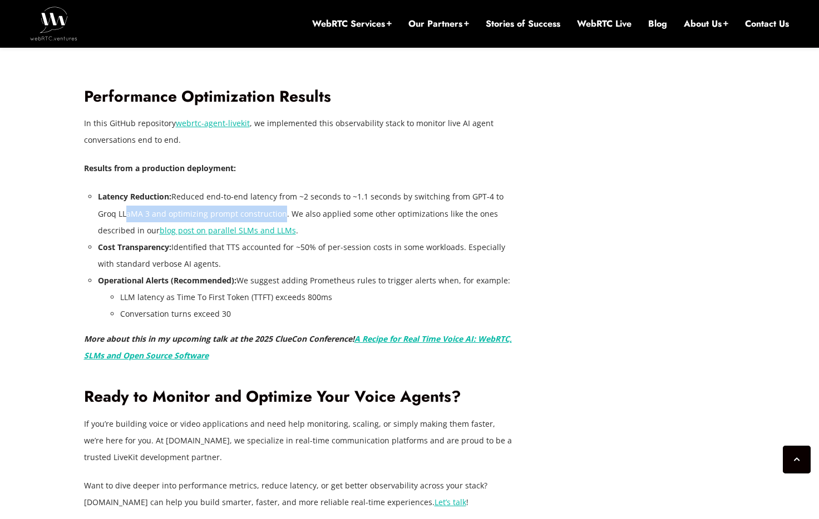
drag, startPoint x: 122, startPoint y: 207, endPoint x: 293, endPoint y: 202, distance: 170.8
click at [290, 202] on li "Latency Reduction: Reduced end-to-end latency from ~2 seconds to ~1.1 seconds b…" at bounding box center [305, 214] width 414 height 50
click at [303, 202] on li "Latency Reduction: Reduced end-to-end latency from ~2 seconds to ~1.1 seconds b…" at bounding box center [305, 214] width 414 height 50
drag, startPoint x: 222, startPoint y: 206, endPoint x: 413, endPoint y: 203, distance: 190.8
click at [403, 204] on li "Latency Reduction: Reduced end-to-end latency from ~2 seconds to ~1.1 seconds b…" at bounding box center [305, 214] width 414 height 50
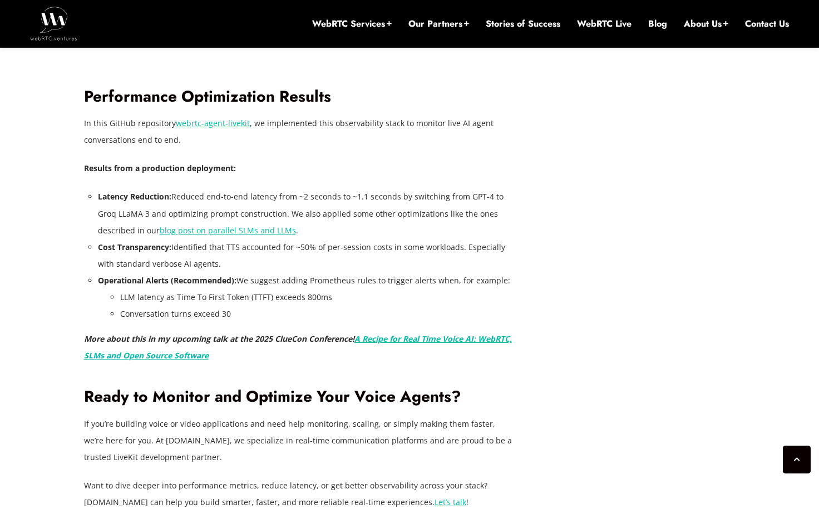
click at [413, 203] on li "Latency Reduction: Reduced end-to-end latency from ~2 seconds to ~1.1 seconds b…" at bounding box center [305, 214] width 414 height 50
drag, startPoint x: 316, startPoint y: 208, endPoint x: 485, endPoint y: 211, distance: 169.1
click at [466, 210] on li "Latency Reduction: Reduced end-to-end latency from ~2 seconds to ~1.1 seconds b…" at bounding box center [305, 214] width 414 height 50
click at [491, 211] on li "Latency Reduction: Reduced end-to-end latency from ~2 seconds to ~1.1 seconds b…" at bounding box center [305, 214] width 414 height 50
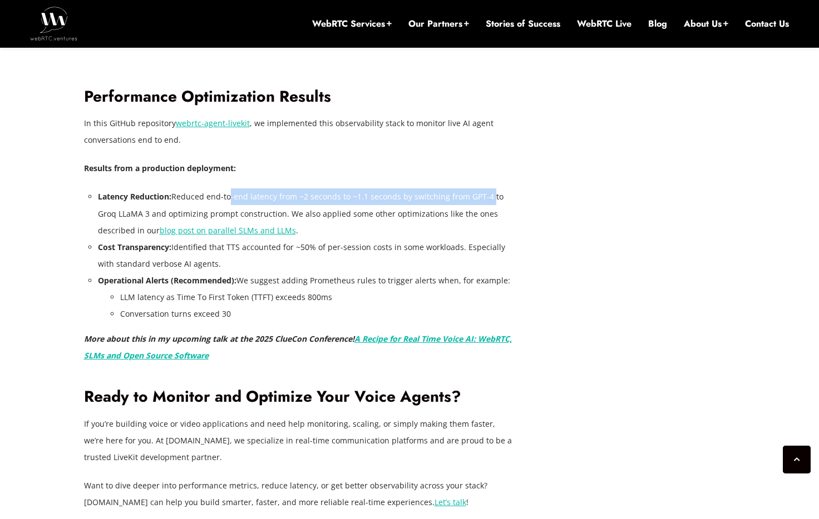
drag, startPoint x: 264, startPoint y: 190, endPoint x: 499, endPoint y: 192, distance: 235.3
click at [494, 192] on li "Latency Reduction: Reduced end-to-end latency from ~2 seconds to ~1.1 seconds b…" at bounding box center [305, 214] width 414 height 50
click at [499, 192] on li "Latency Reduction: Reduced end-to-end latency from ~2 seconds to ~1.1 seconds b…" at bounding box center [305, 214] width 414 height 50
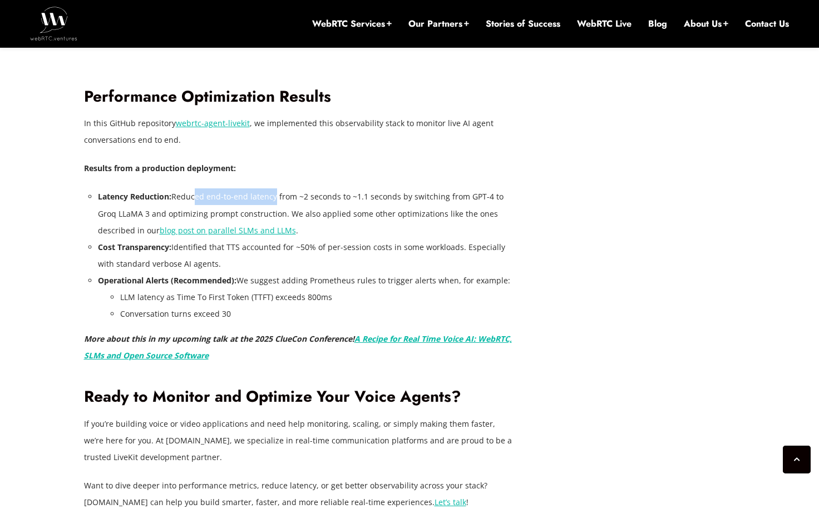
drag, startPoint x: 225, startPoint y: 194, endPoint x: 303, endPoint y: 195, distance: 77.3
click at [271, 194] on li "Latency Reduction: Reduced end-to-end latency from ~2 seconds to ~1.1 seconds b…" at bounding box center [305, 214] width 414 height 50
click at [303, 195] on li "Latency Reduction: Reduced end-to-end latency from ~2 seconds to ~1.1 seconds b…" at bounding box center [305, 214] width 414 height 50
drag, startPoint x: 252, startPoint y: 247, endPoint x: 385, endPoint y: 259, distance: 134.0
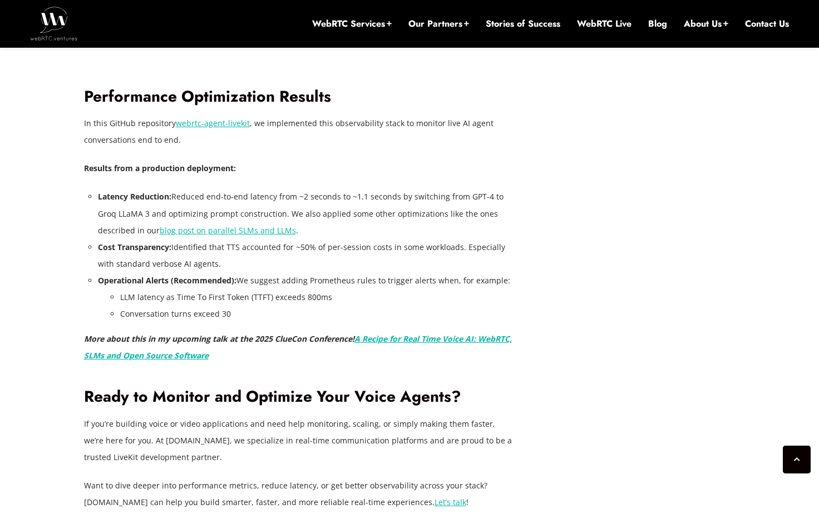
click at [384, 259] on li "Cost Transparency: Identified that TTS accounted for ~50% of per-session costs …" at bounding box center [305, 255] width 414 height 33
click at [385, 259] on li "Cost Transparency: Identified that TTS accounted for ~50% of per-session costs …" at bounding box center [305, 255] width 414 height 33
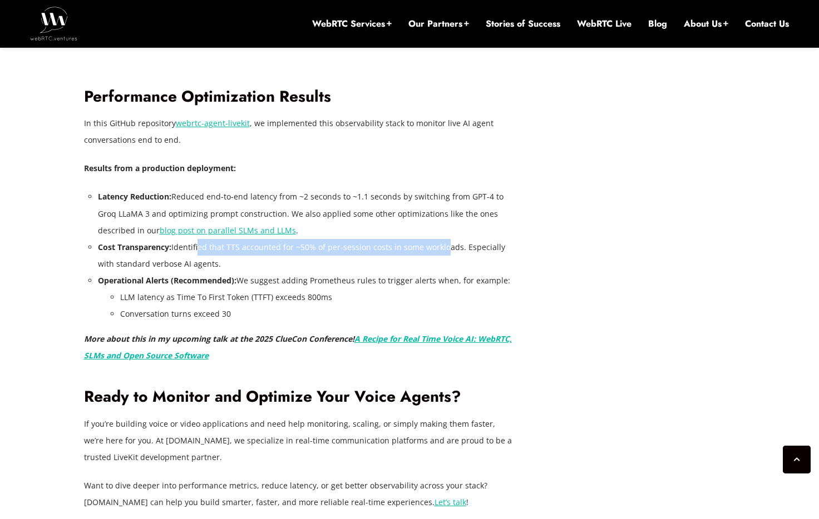
drag, startPoint x: 224, startPoint y: 241, endPoint x: 459, endPoint y: 241, distance: 235.8
click at [453, 241] on li "Cost Transparency: Identified that TTS accounted for ~50% of per-session costs …" at bounding box center [305, 255] width 414 height 33
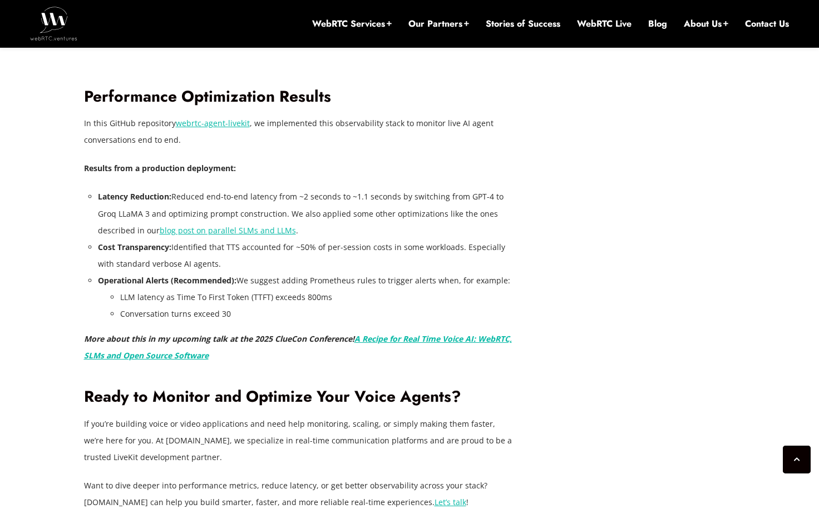
click at [464, 241] on li "Cost Transparency: Identified that TTS accounted for ~50% of per-session costs …" at bounding box center [305, 255] width 414 height 33
drag, startPoint x: 195, startPoint y: 258, endPoint x: 215, endPoint y: 259, distance: 20.1
click at [207, 258] on li "Cost Transparency: Identified that TTS accounted for ~50% of per-session costs …" at bounding box center [305, 255] width 414 height 33
click at [215, 259] on li "Cost Transparency: Identified that TTS accounted for ~50% of per-session costs …" at bounding box center [305, 255] width 414 height 33
drag, startPoint x: 267, startPoint y: 275, endPoint x: 443, endPoint y: 275, distance: 176.3
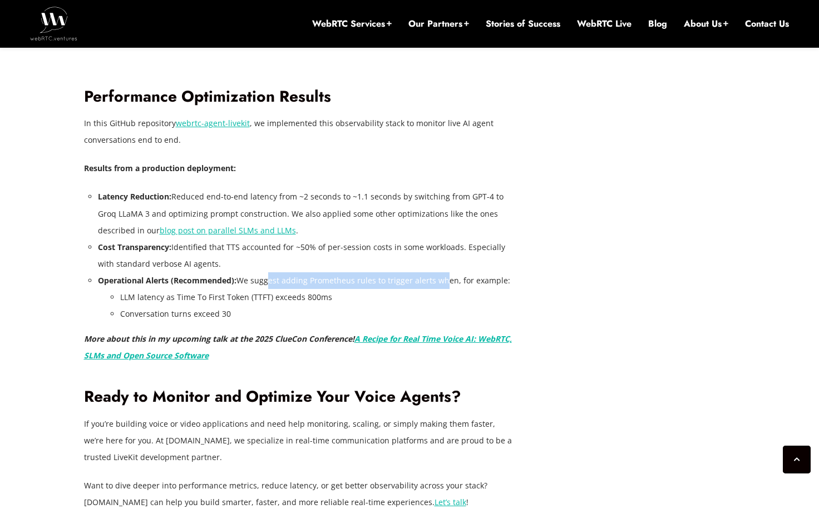
click at [439, 276] on li "Operational Alerts (Recommended): We suggest adding Prometheus rules to trigger…" at bounding box center [305, 298] width 414 height 50
drag, startPoint x: 443, startPoint y: 275, endPoint x: 436, endPoint y: 279, distance: 8.2
click at [443, 275] on li "Operational Alerts (Recommended): We suggest adding Prometheus rules to trigger…" at bounding box center [305, 298] width 414 height 50
drag, startPoint x: 389, startPoint y: 278, endPoint x: 476, endPoint y: 281, distance: 86.8
click at [470, 281] on li "Operational Alerts (Recommended): We suggest adding Prometheus rules to trigger…" at bounding box center [305, 298] width 414 height 50
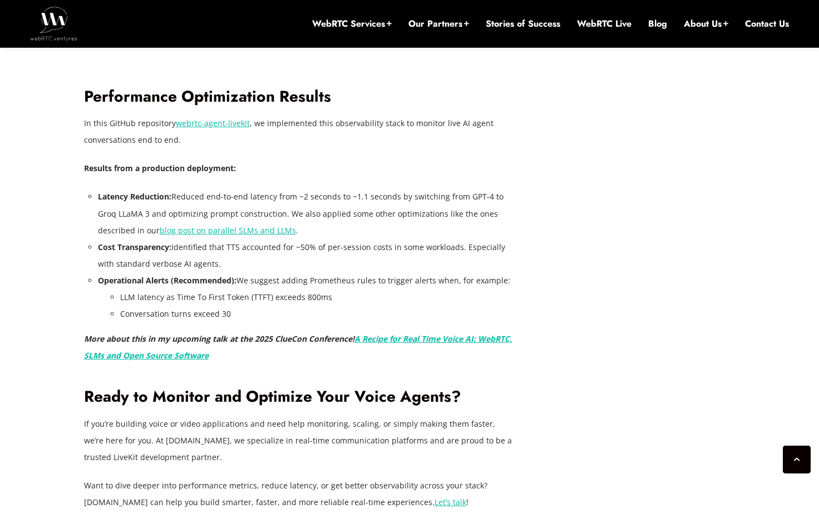
click at [476, 281] on li "Operational Alerts (Recommended): We suggest adding Prometheus rules to trigger…" at bounding box center [305, 298] width 414 height 50
drag, startPoint x: 199, startPoint y: 290, endPoint x: 253, endPoint y: 291, distance: 54.0
click at [245, 290] on li "LLM latency as Time To First Token (TTFT) exceeds 800ms" at bounding box center [316, 297] width 392 height 17
click at [253, 291] on li "LLM latency as Time To First Token (TTFT) exceeds 800ms" at bounding box center [316, 297] width 392 height 17
click at [201, 310] on li "Conversation turns exceed 30" at bounding box center [316, 314] width 392 height 17
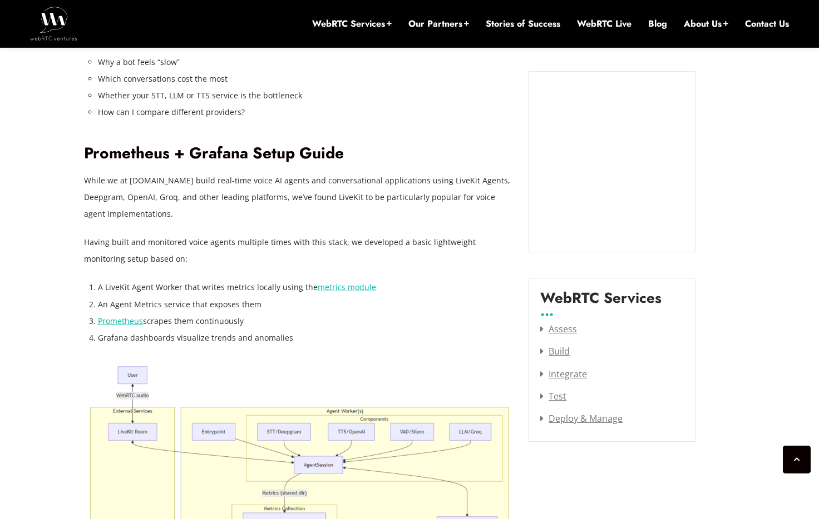
scroll to position [1087, 0]
